Goal: Task Accomplishment & Management: Use online tool/utility

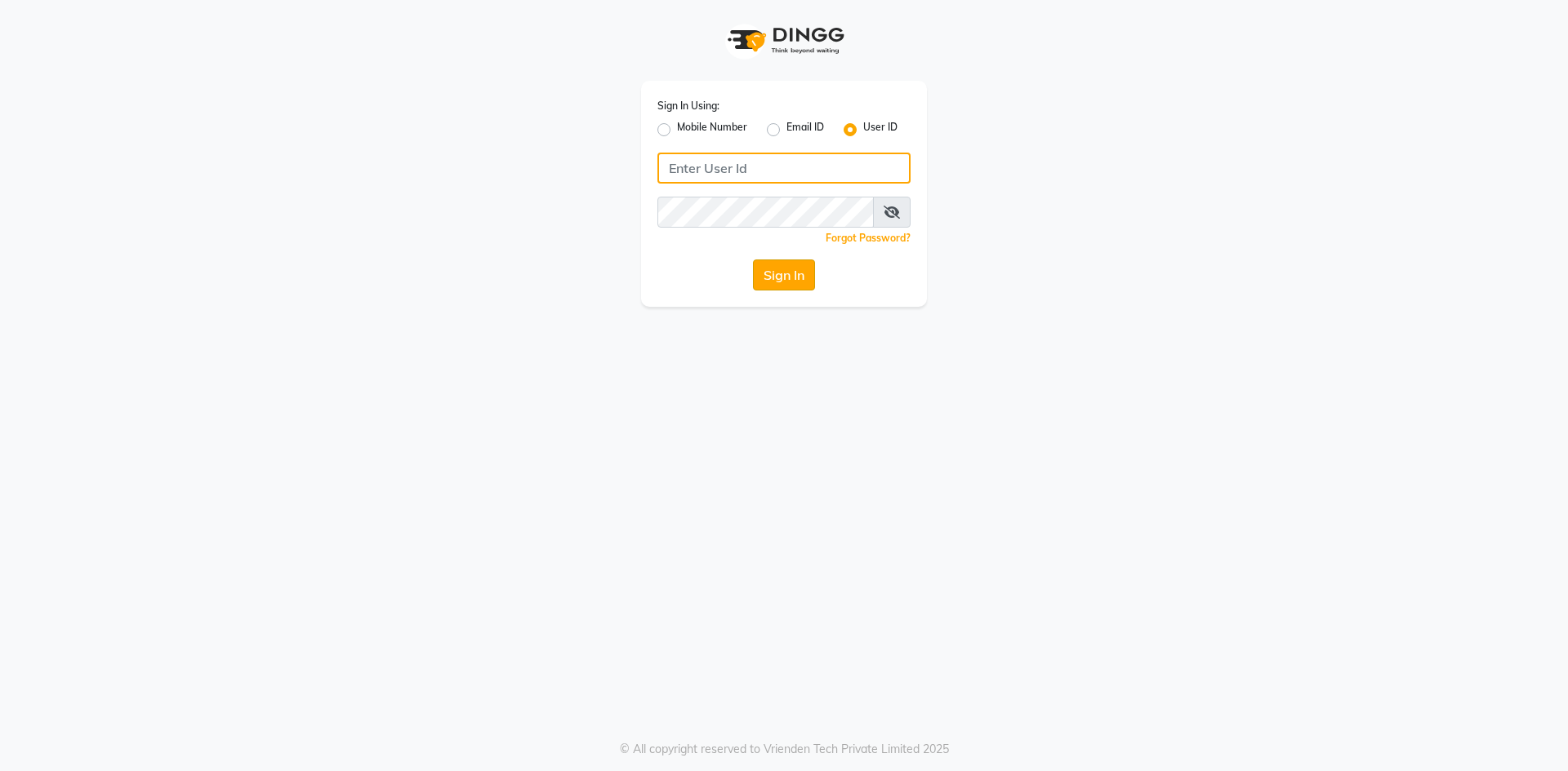
type input "salon82@"
click at [784, 284] on button "Sign In" at bounding box center [784, 274] width 62 height 31
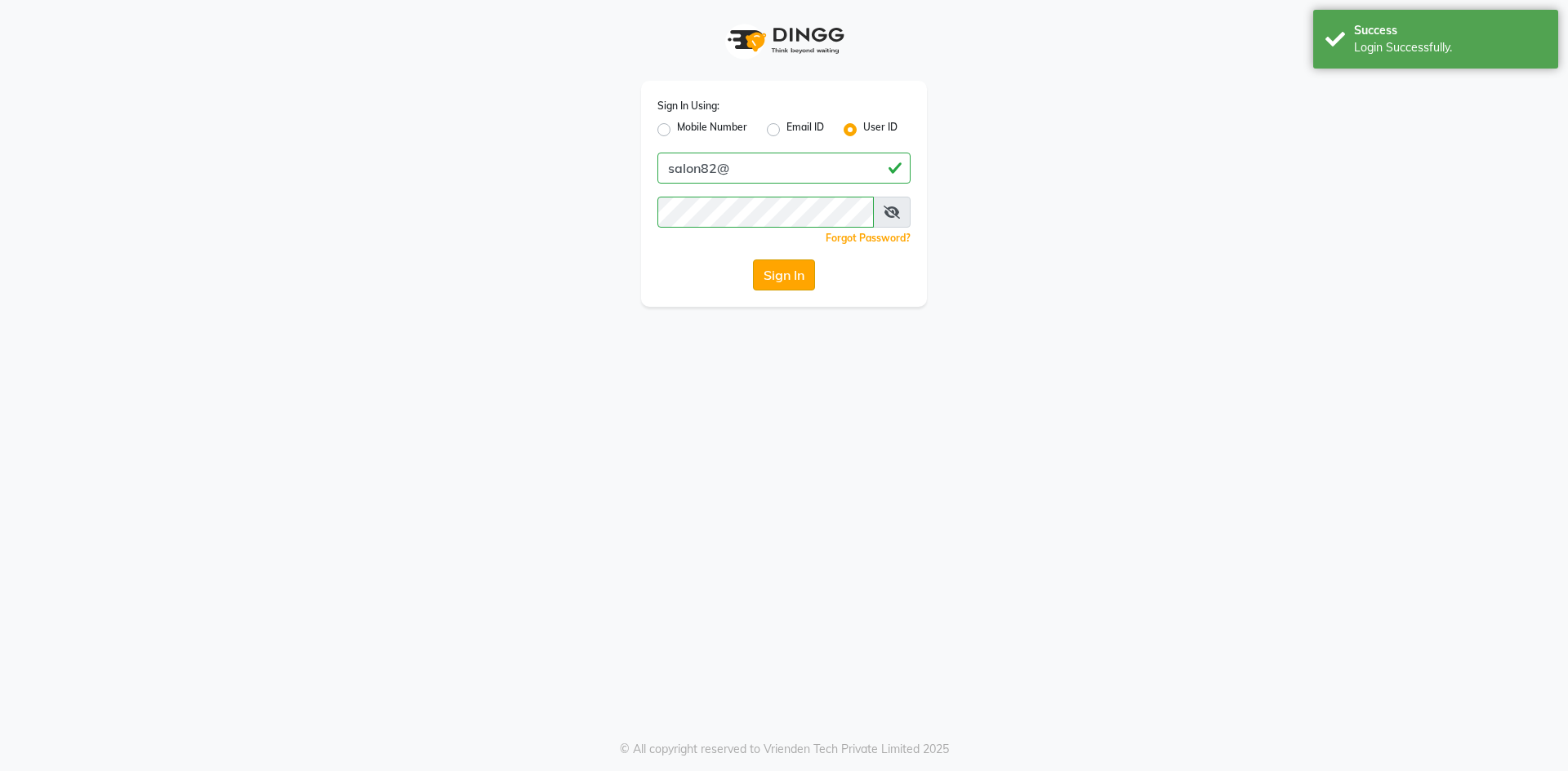
select select "7707"
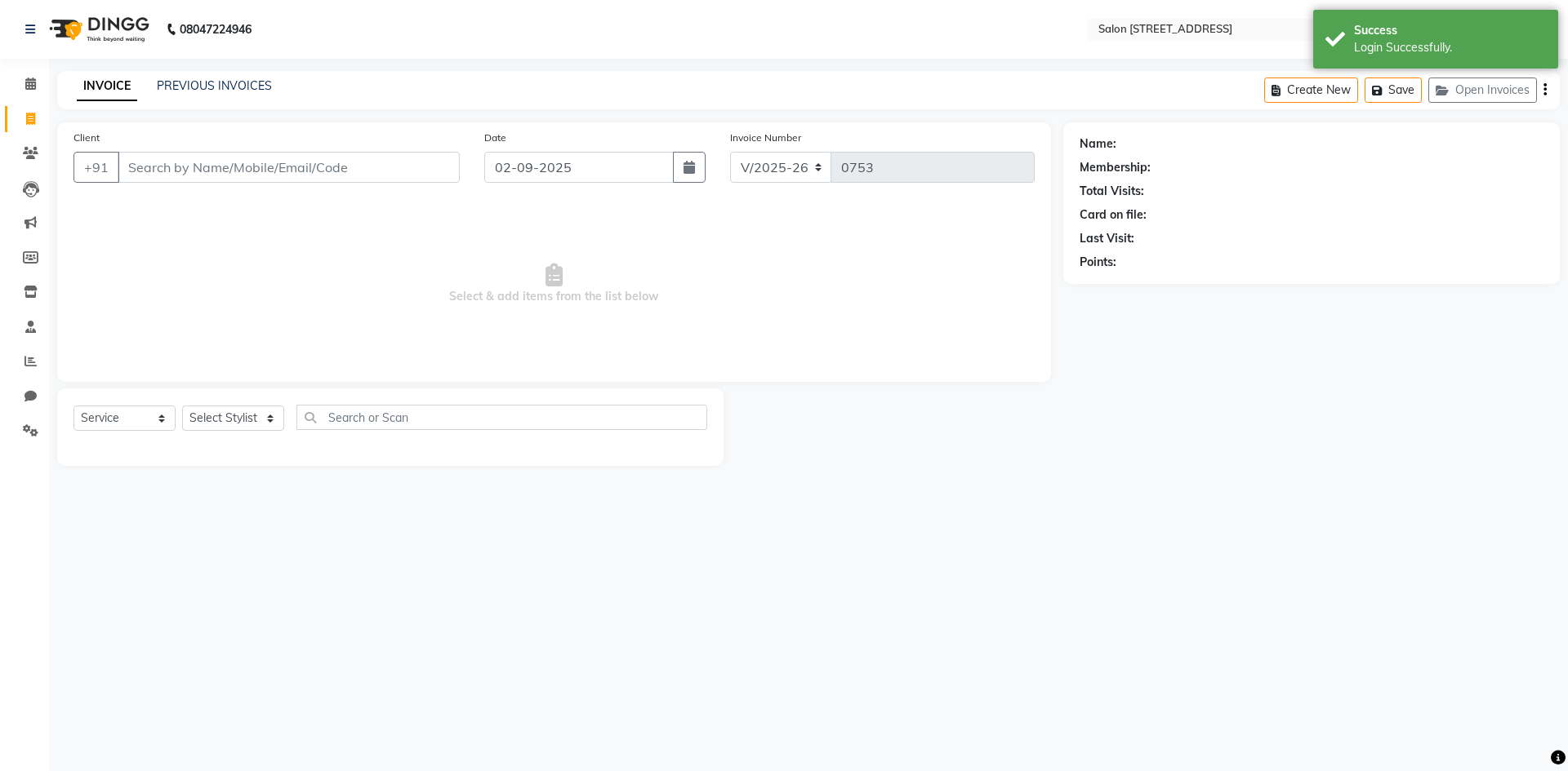
select select "P"
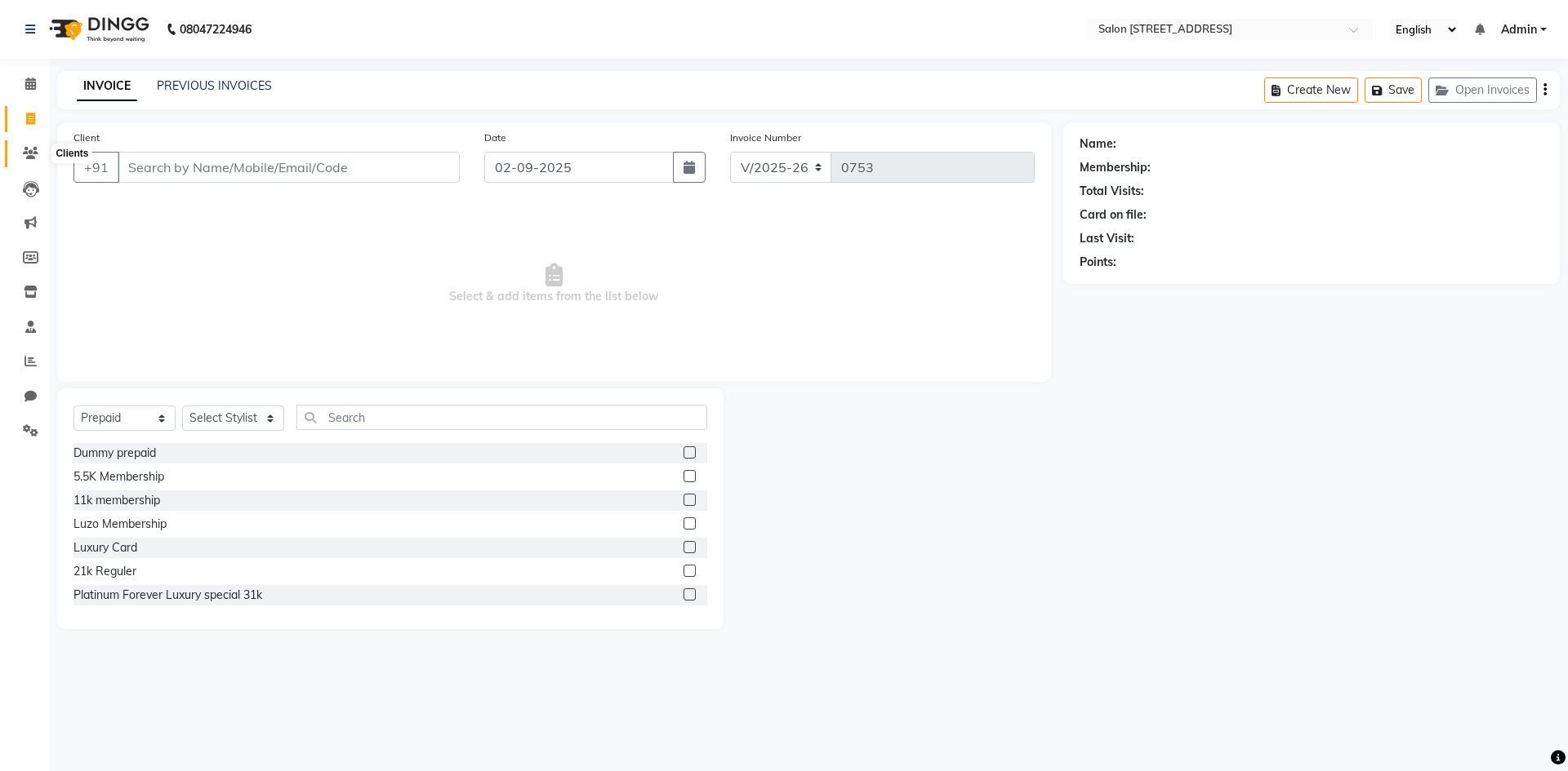
click at [37, 155] on icon at bounding box center [31, 153] width 16 height 12
